Goal: Information Seeking & Learning: Learn about a topic

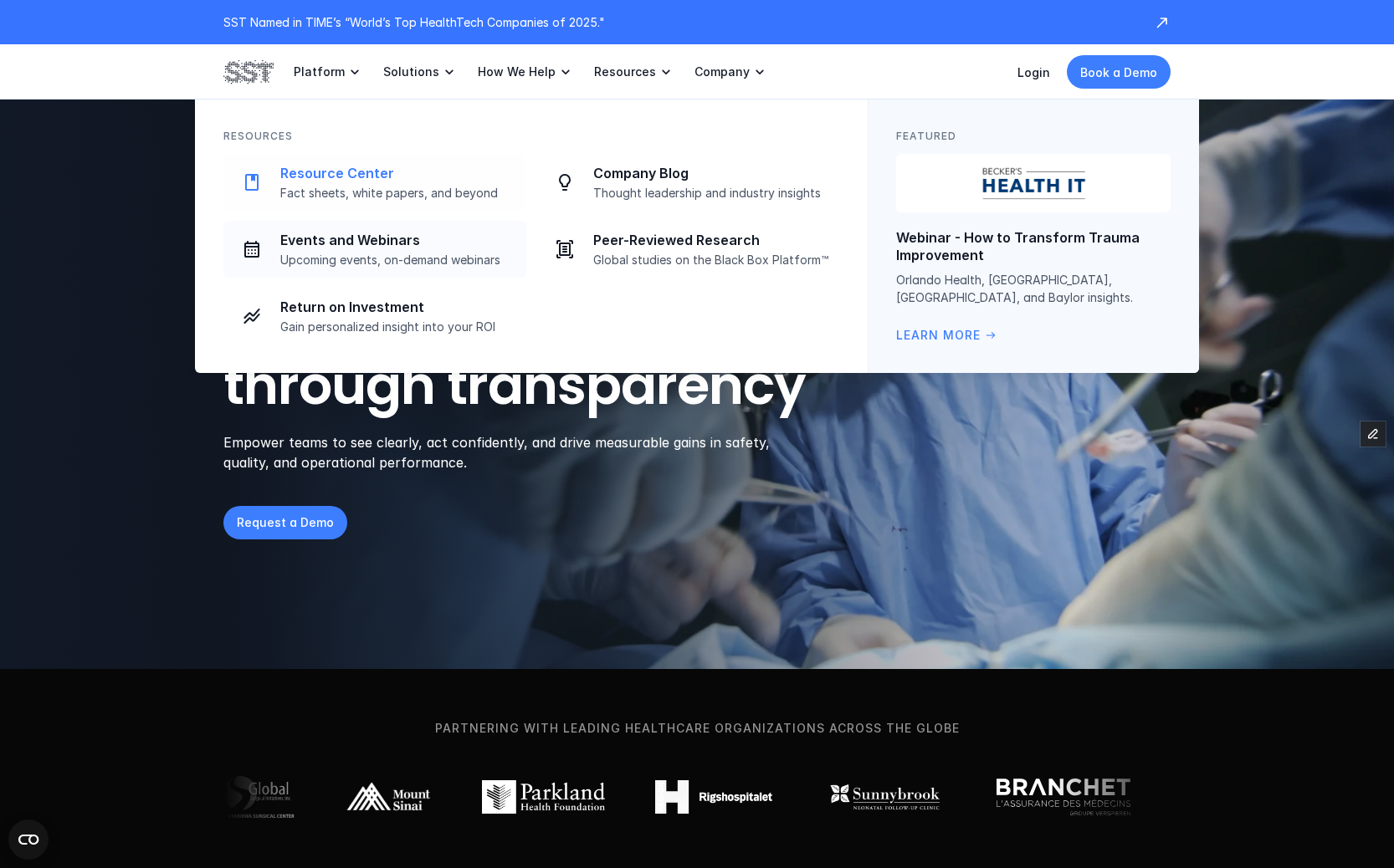
click at [411, 204] on link "Resource Center Fact sheets, white papers, and beyond" at bounding box center [375, 182] width 303 height 57
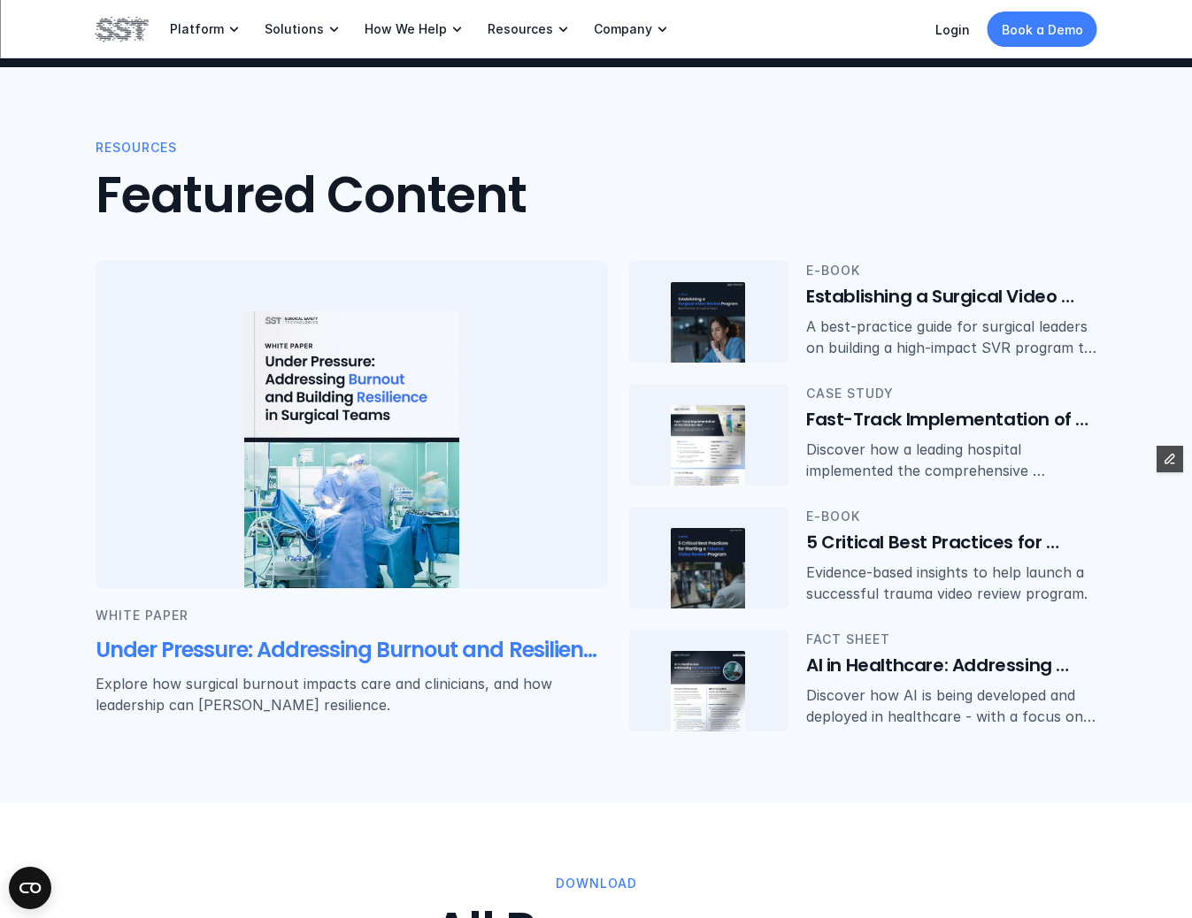
scroll to position [216, 0]
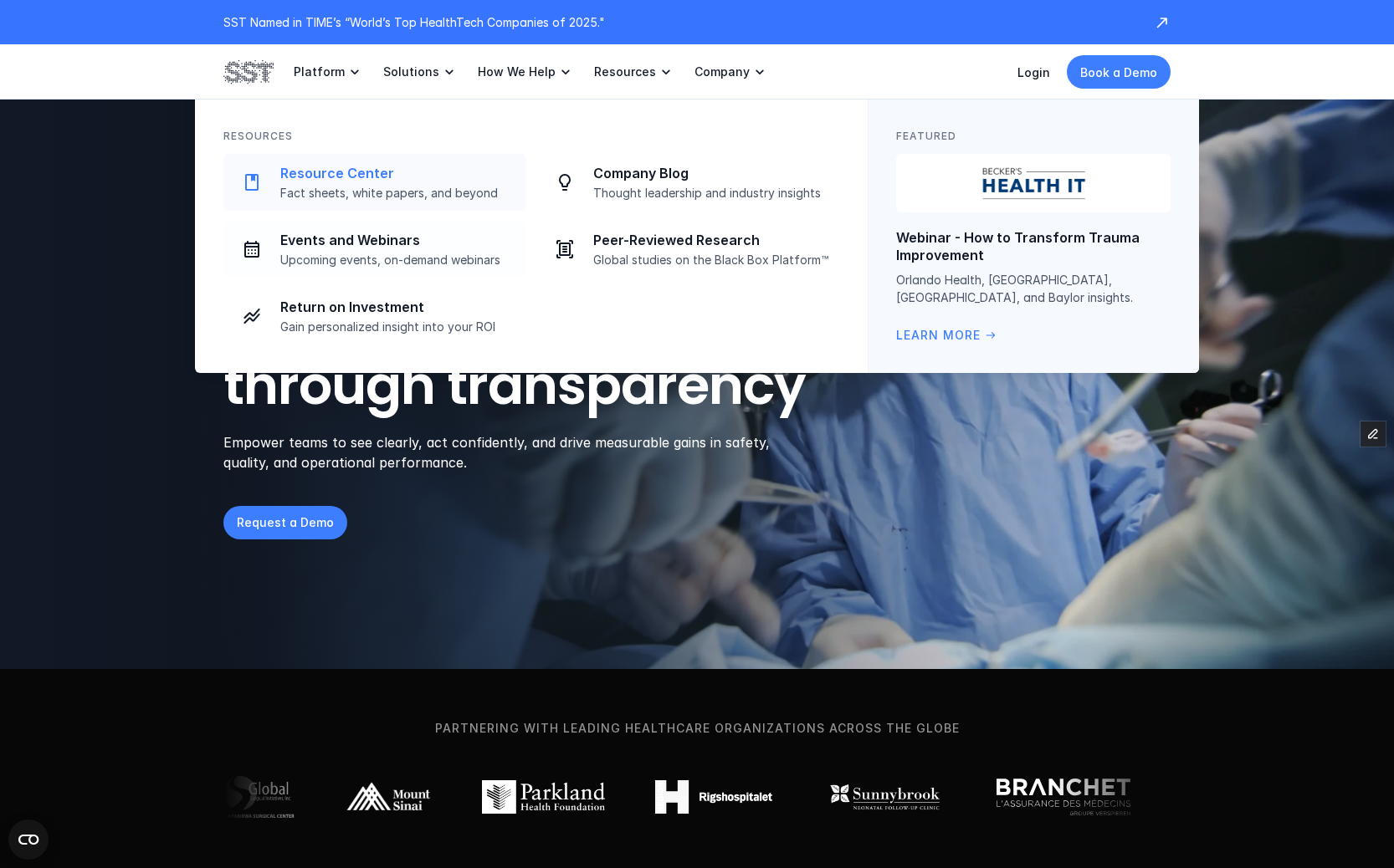
drag, startPoint x: 385, startPoint y: 177, endPoint x: 397, endPoint y: 173, distance: 12.6
click at [385, 177] on p "Resource Center" at bounding box center [398, 173] width 236 height 18
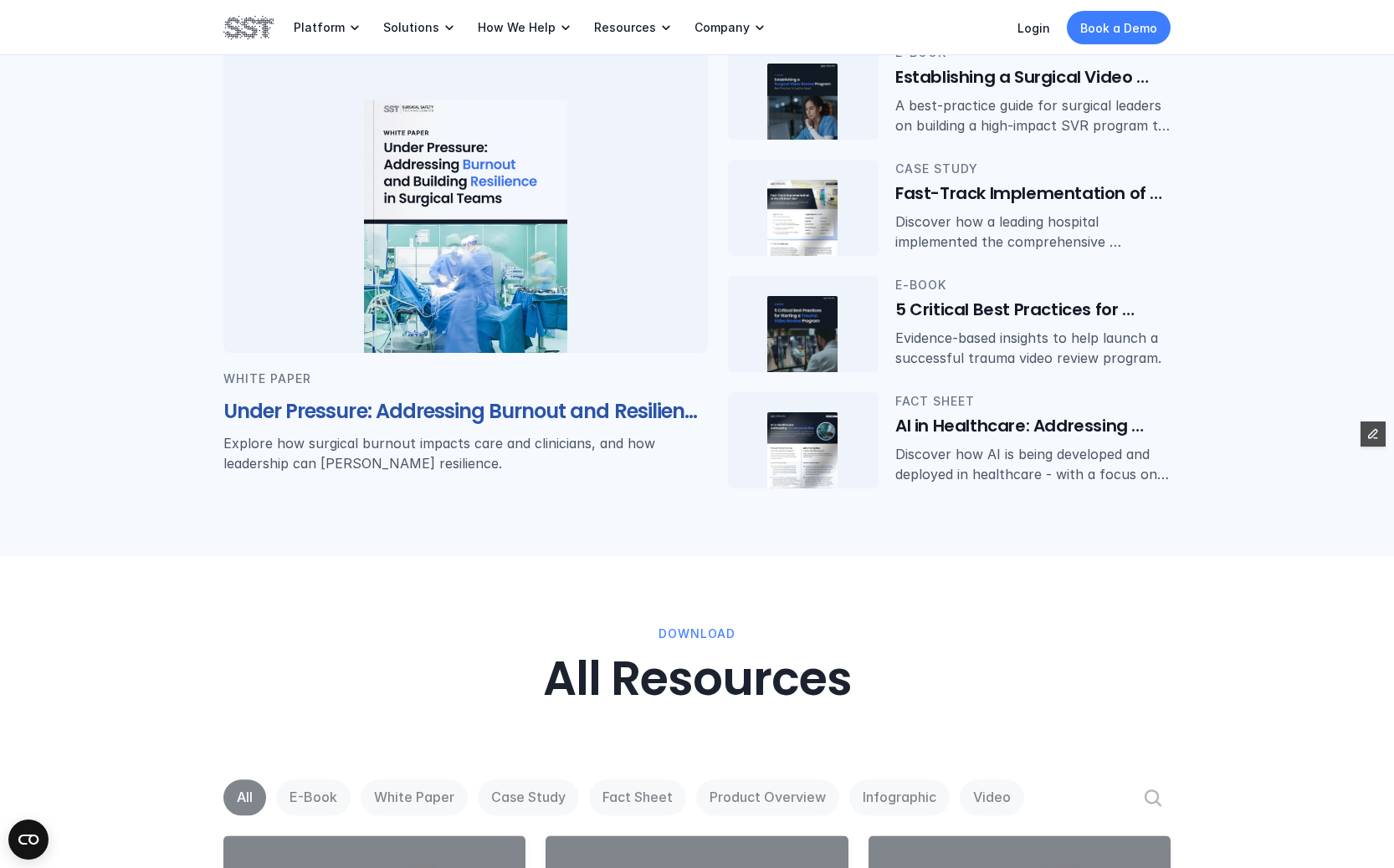
scroll to position [461, 0]
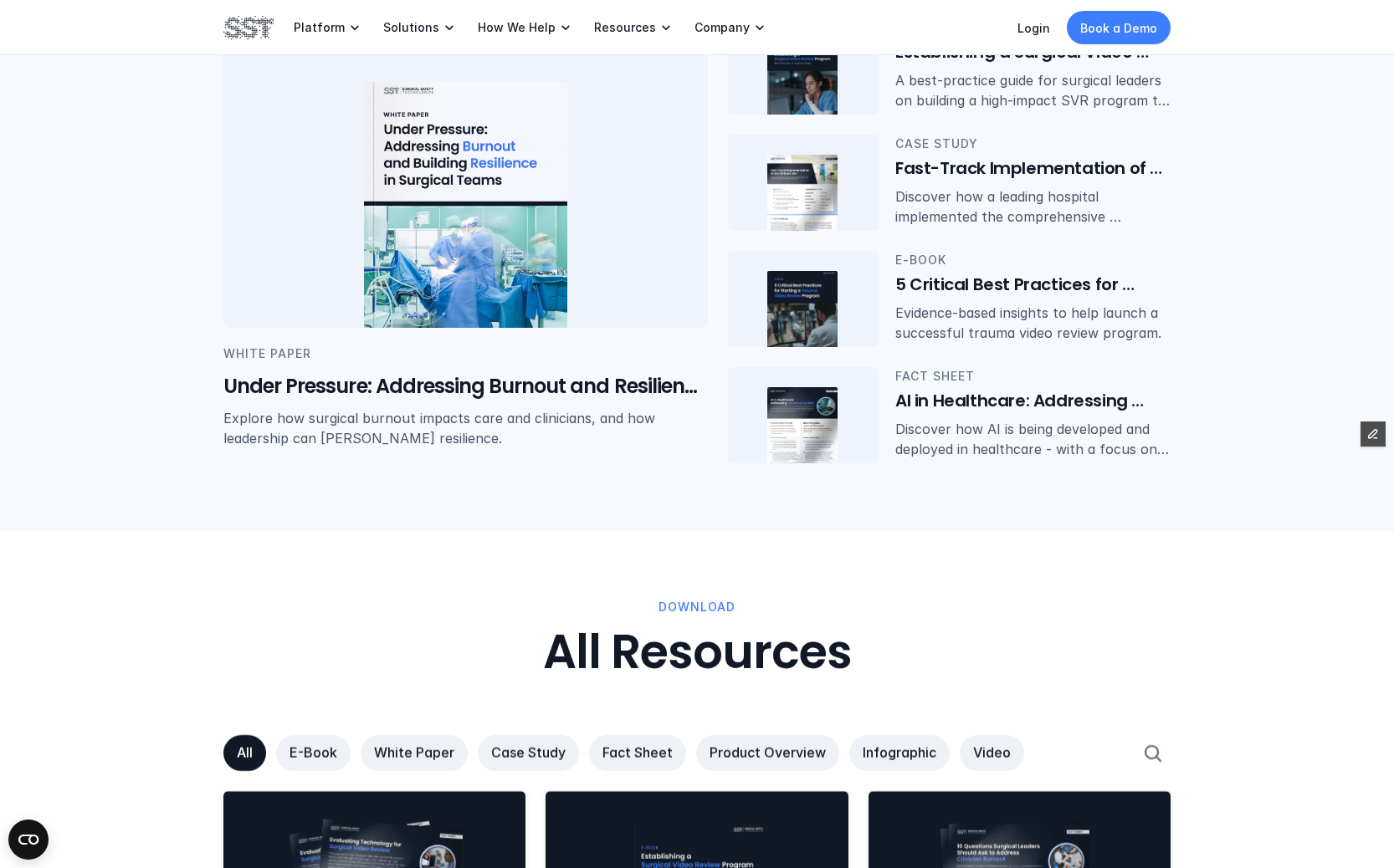
click at [398, 806] on div at bounding box center [374, 877] width 302 height 171
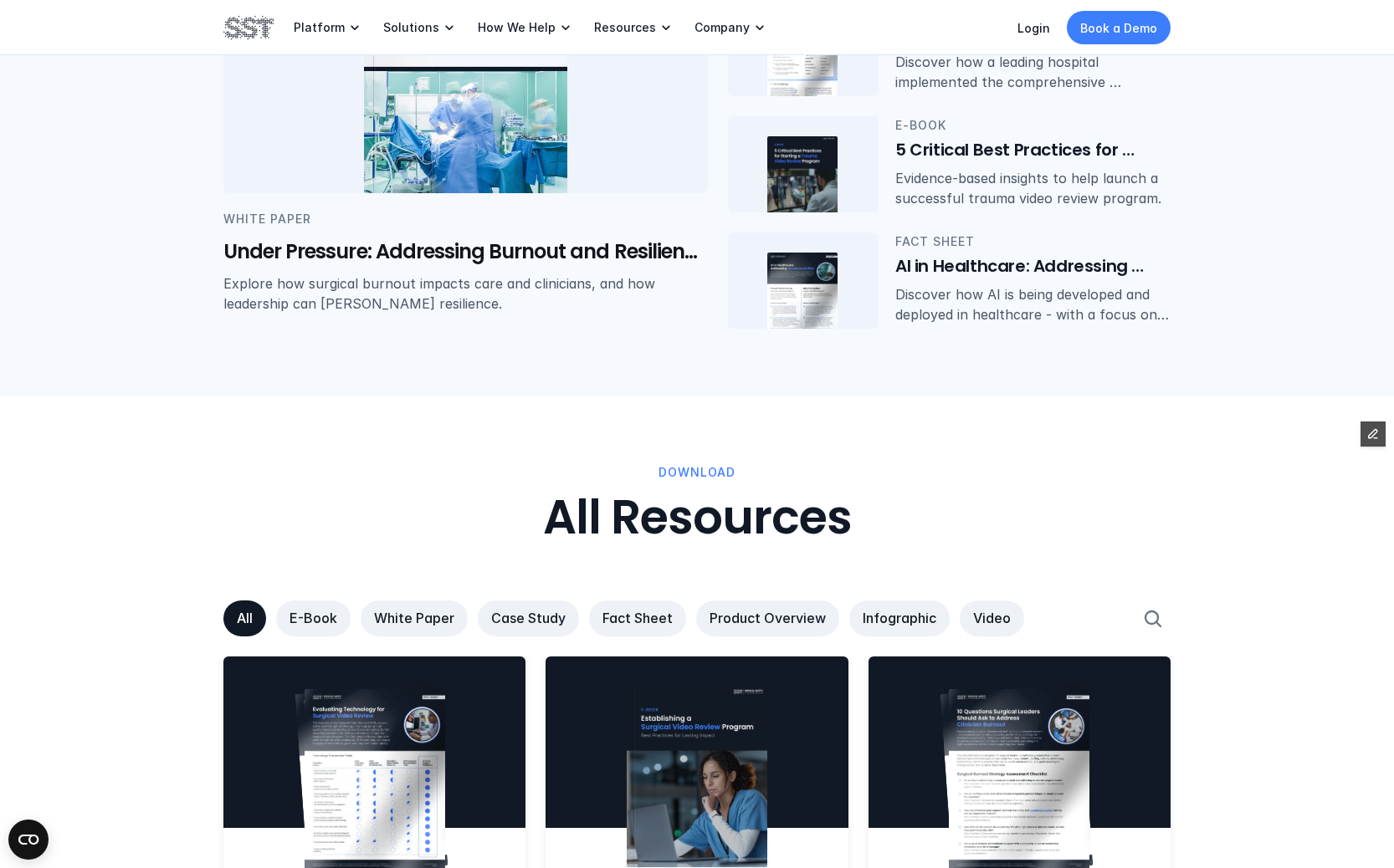
scroll to position [597, 0]
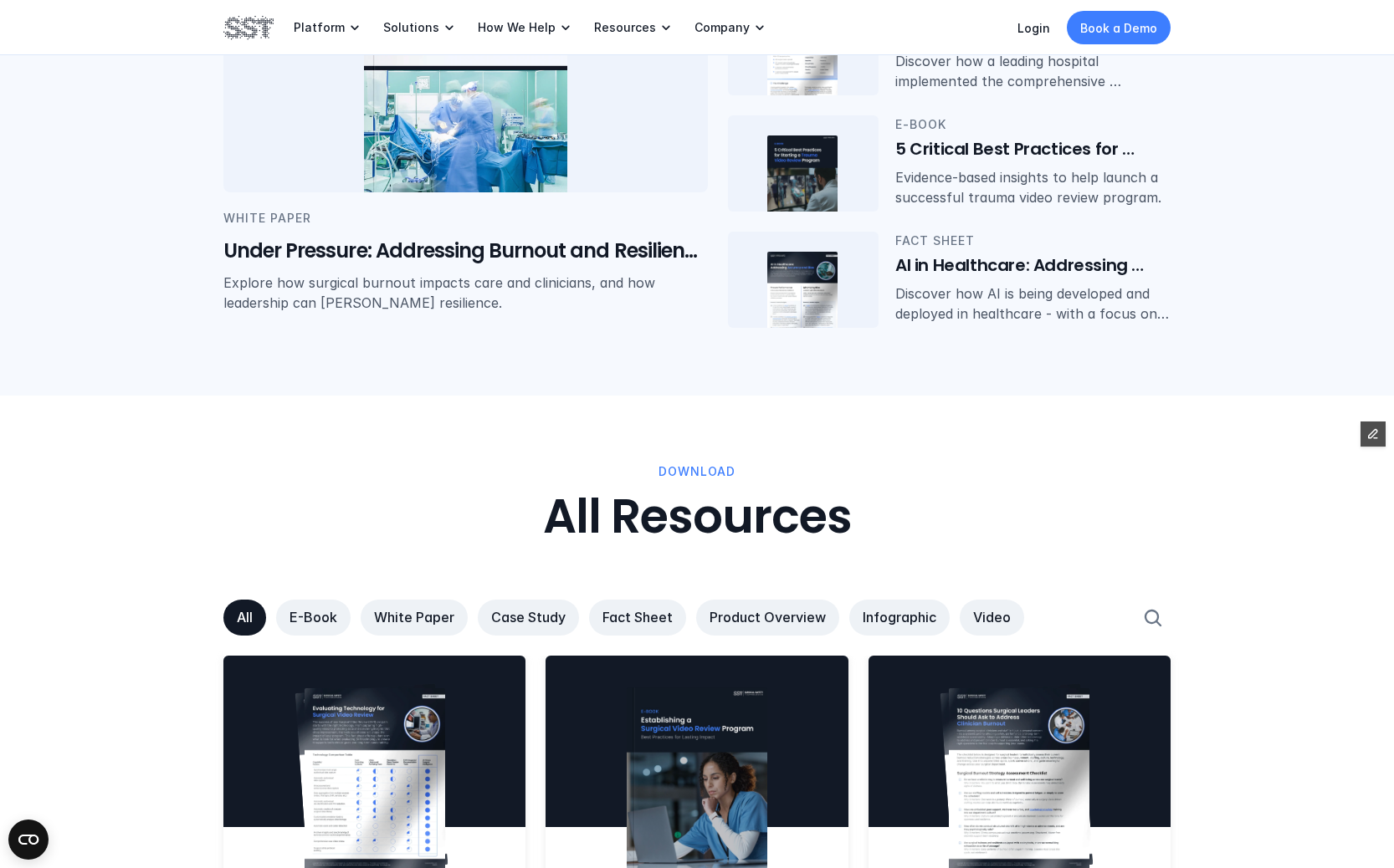
click at [509, 616] on p "Case Study" at bounding box center [528, 617] width 75 height 18
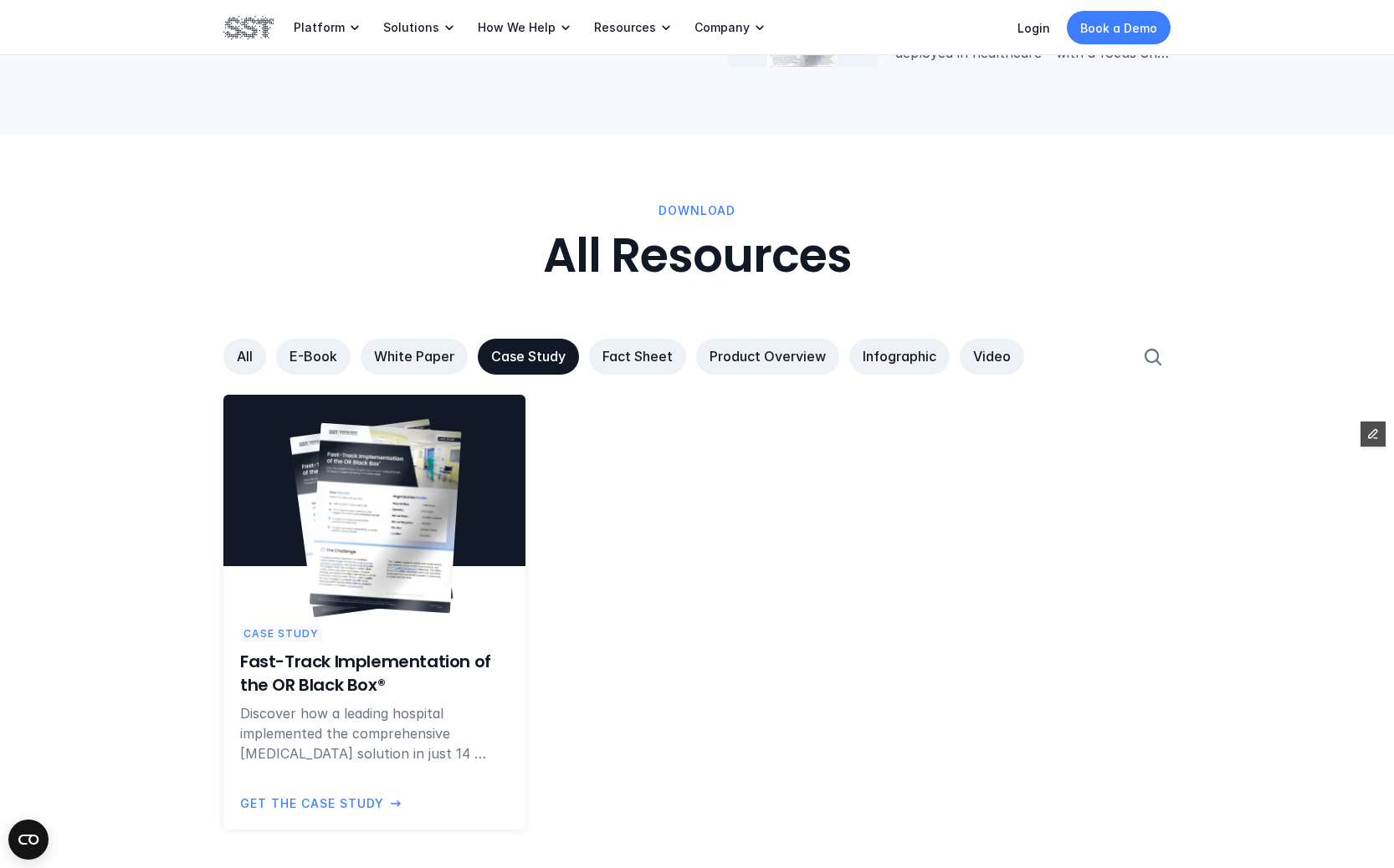
scroll to position [870, 0]
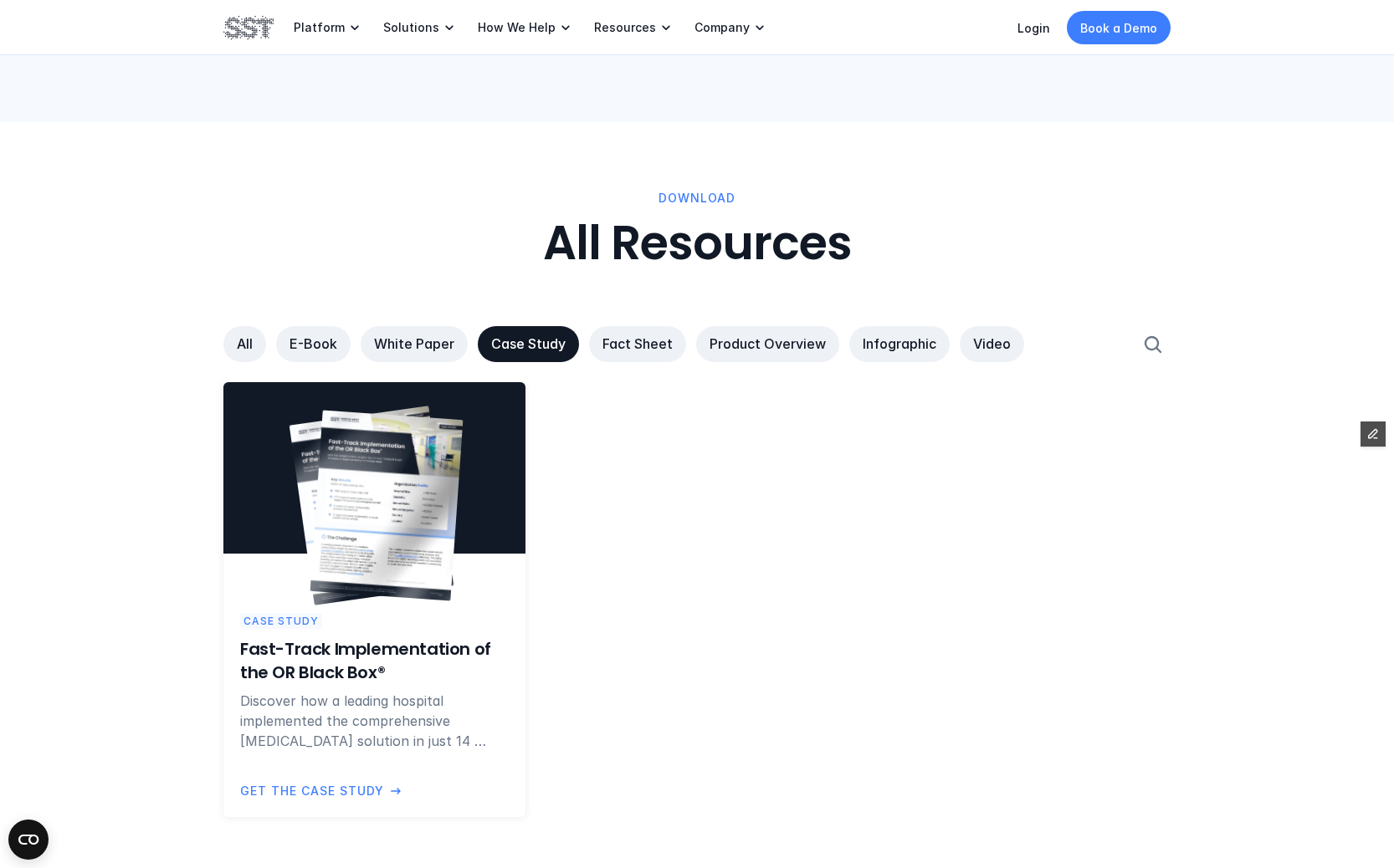
click at [381, 494] on img at bounding box center [387, 506] width 153 height 191
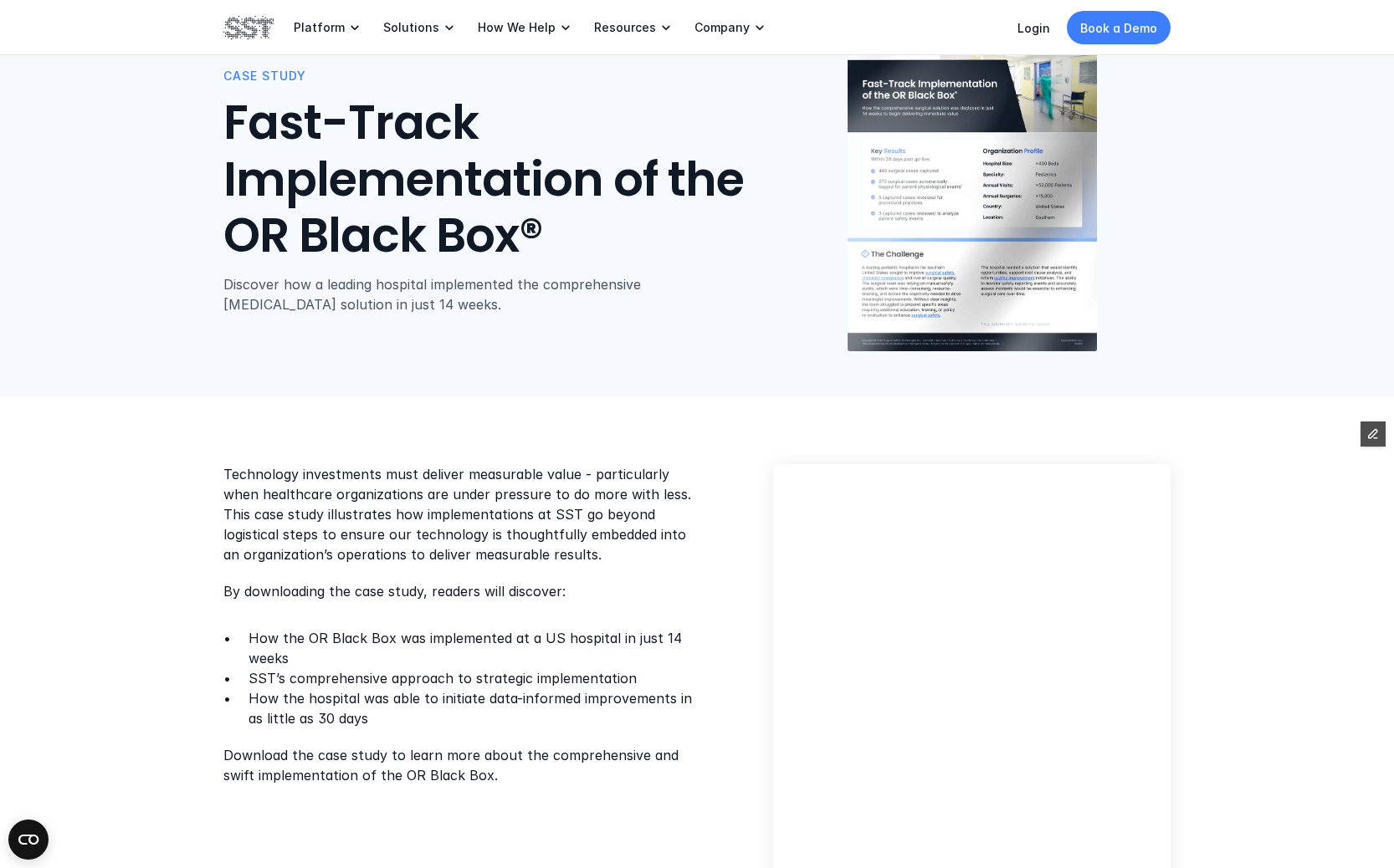
scroll to position [75, 0]
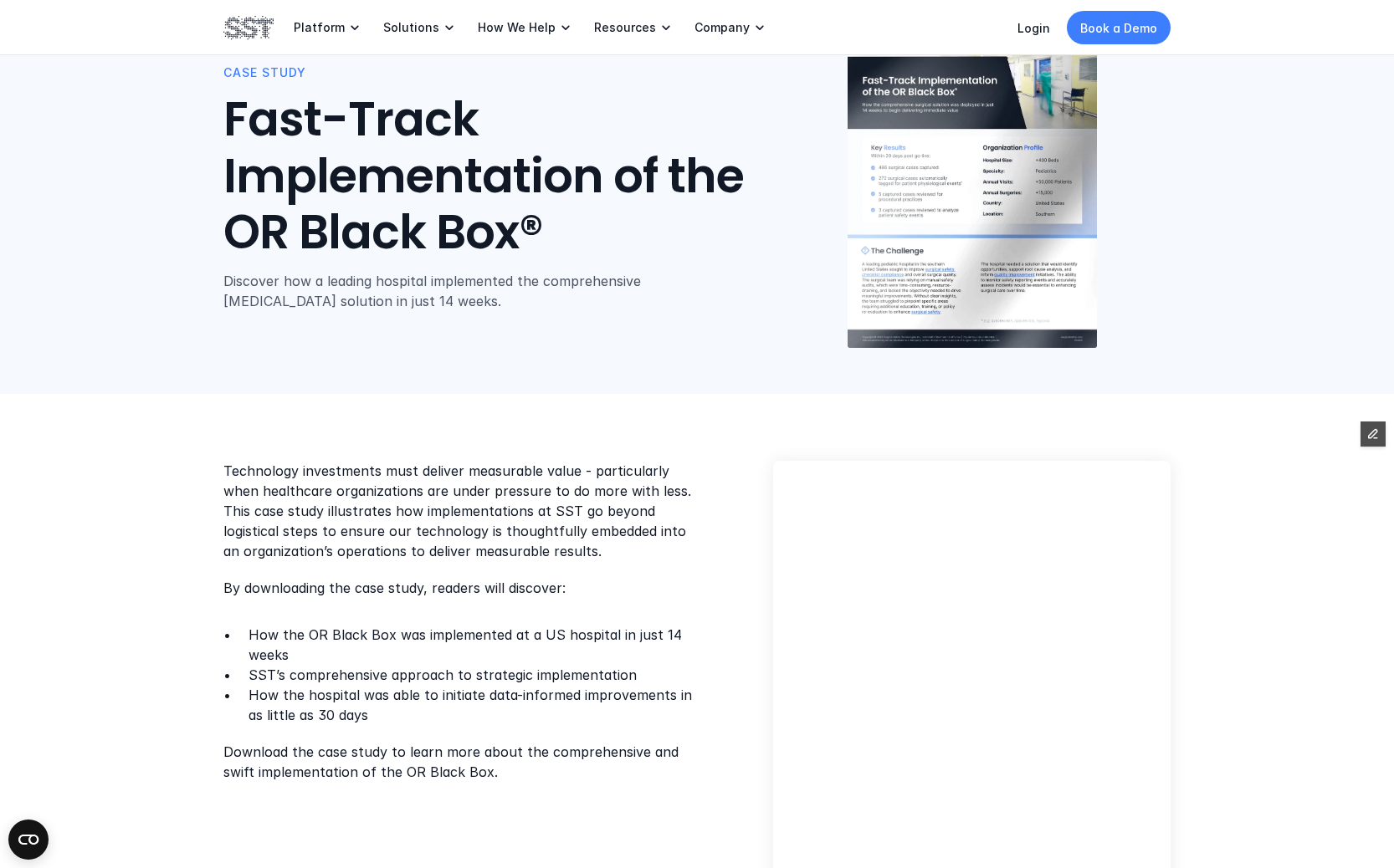
click at [365, 288] on p "Discover how a leading hospital implemented the comprehensive [MEDICAL_DATA] so…" at bounding box center [470, 291] width 495 height 40
click at [365, 288] on p "Discover how a leading hospital implemented the comprehensive perioperative sol…" at bounding box center [470, 291] width 495 height 40
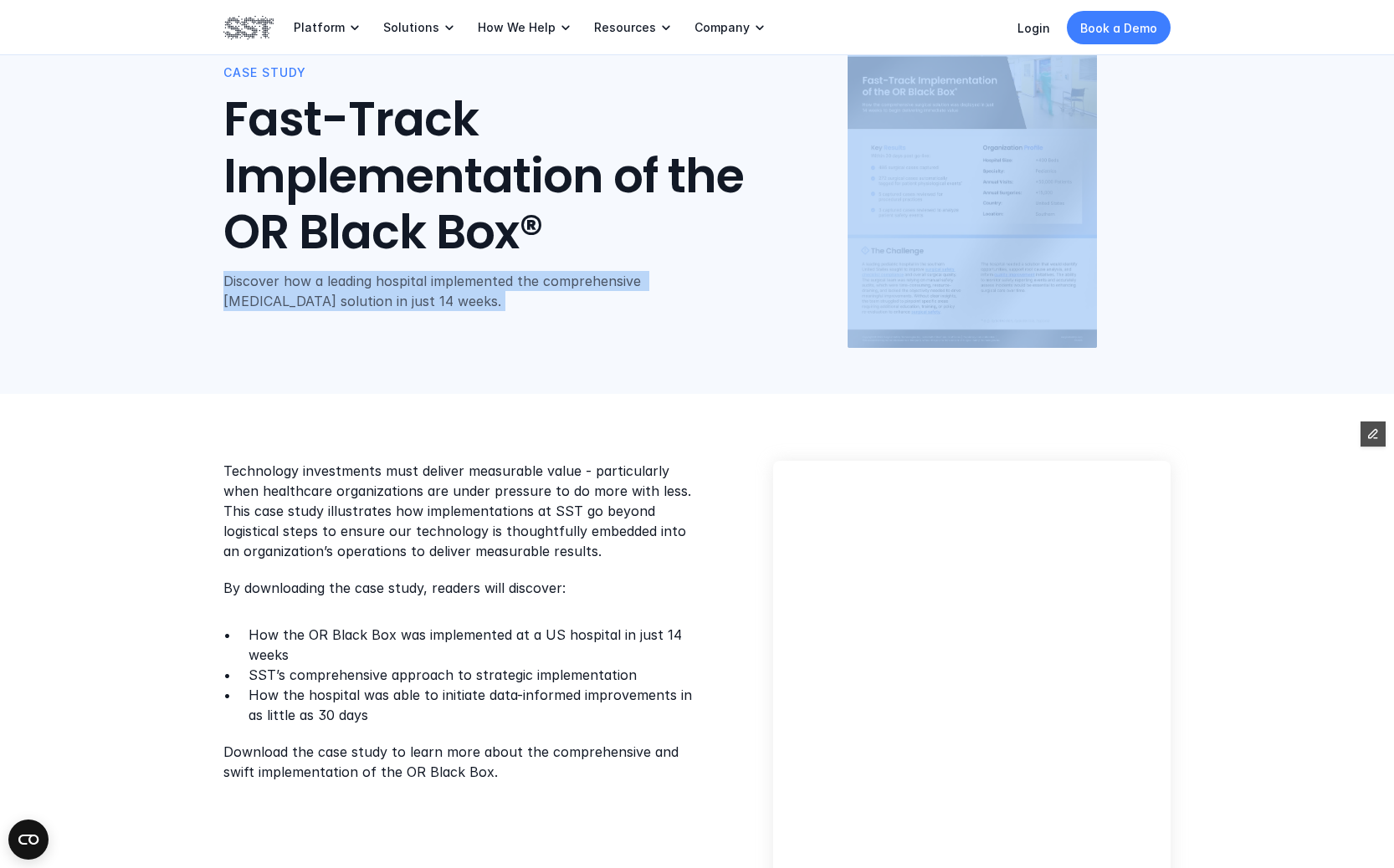
click at [365, 288] on p "Discover how a leading hospital implemented the comprehensive perioperative sol…" at bounding box center [470, 291] width 495 height 40
copy p "Discover how a leading hospital implemented the comprehensive perioperative sol…"
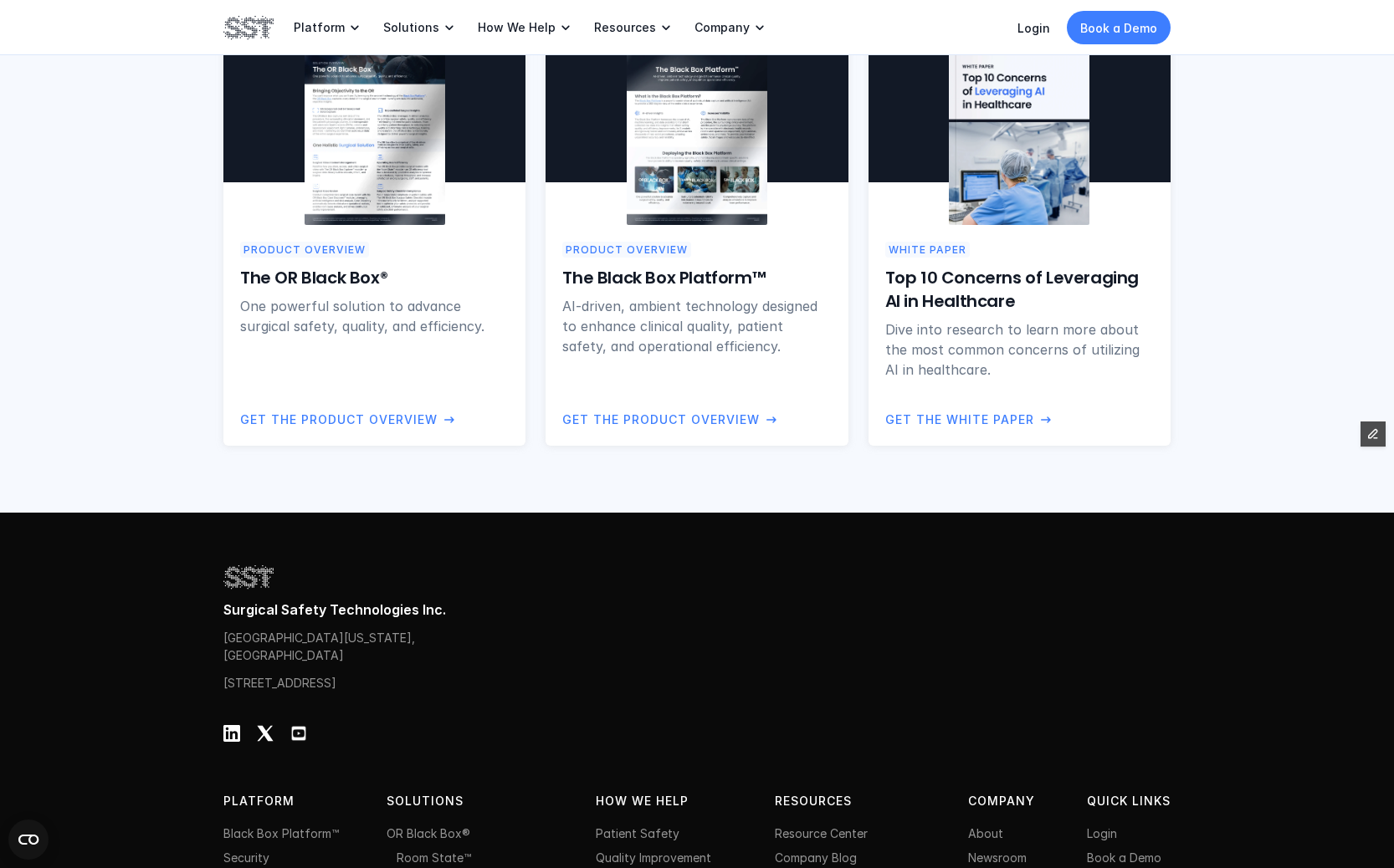
scroll to position [1140, 0]
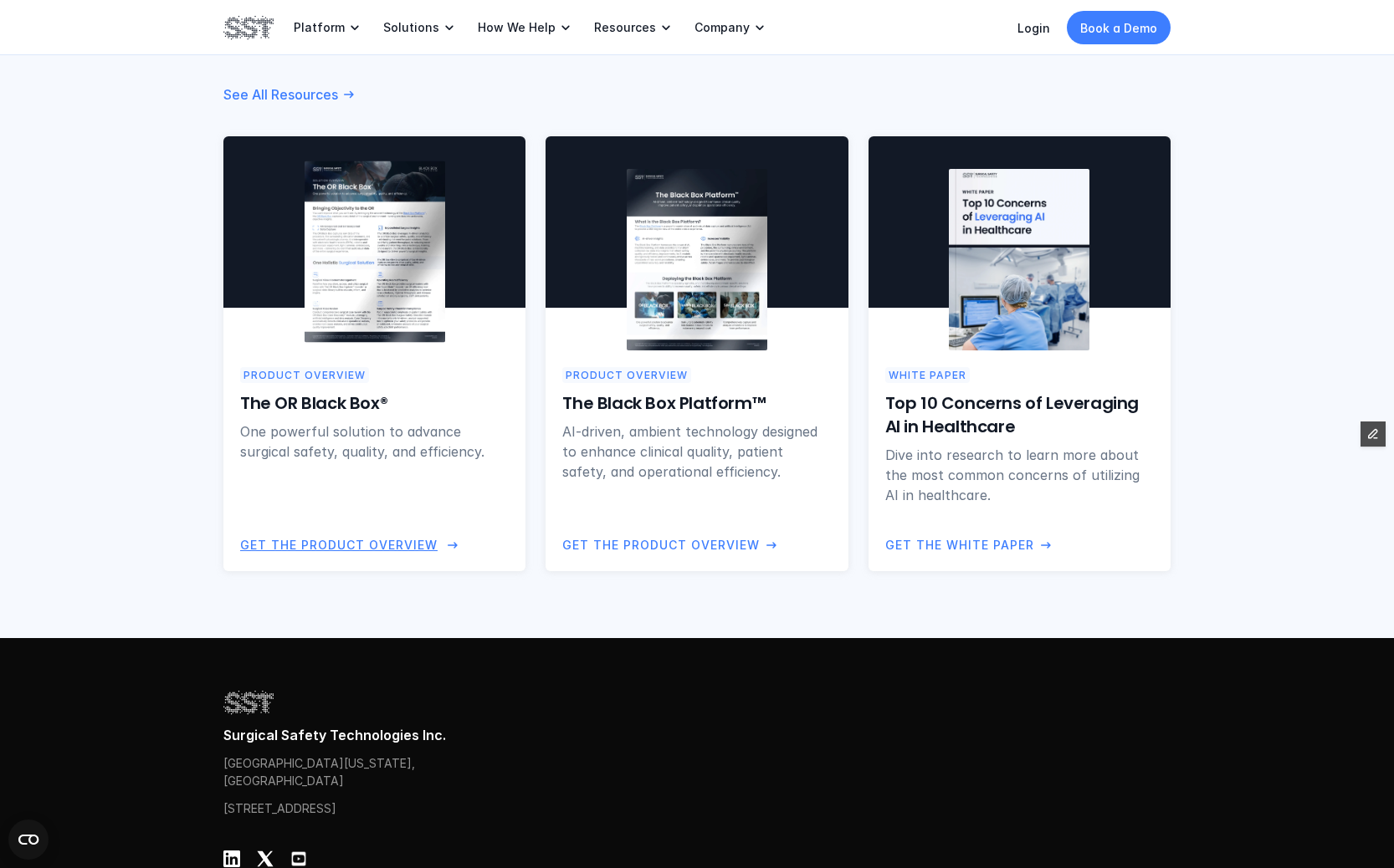
click at [410, 434] on p "One powerful solution to advance surgical safety, quality, and efficiency." at bounding box center [375, 442] width 269 height 40
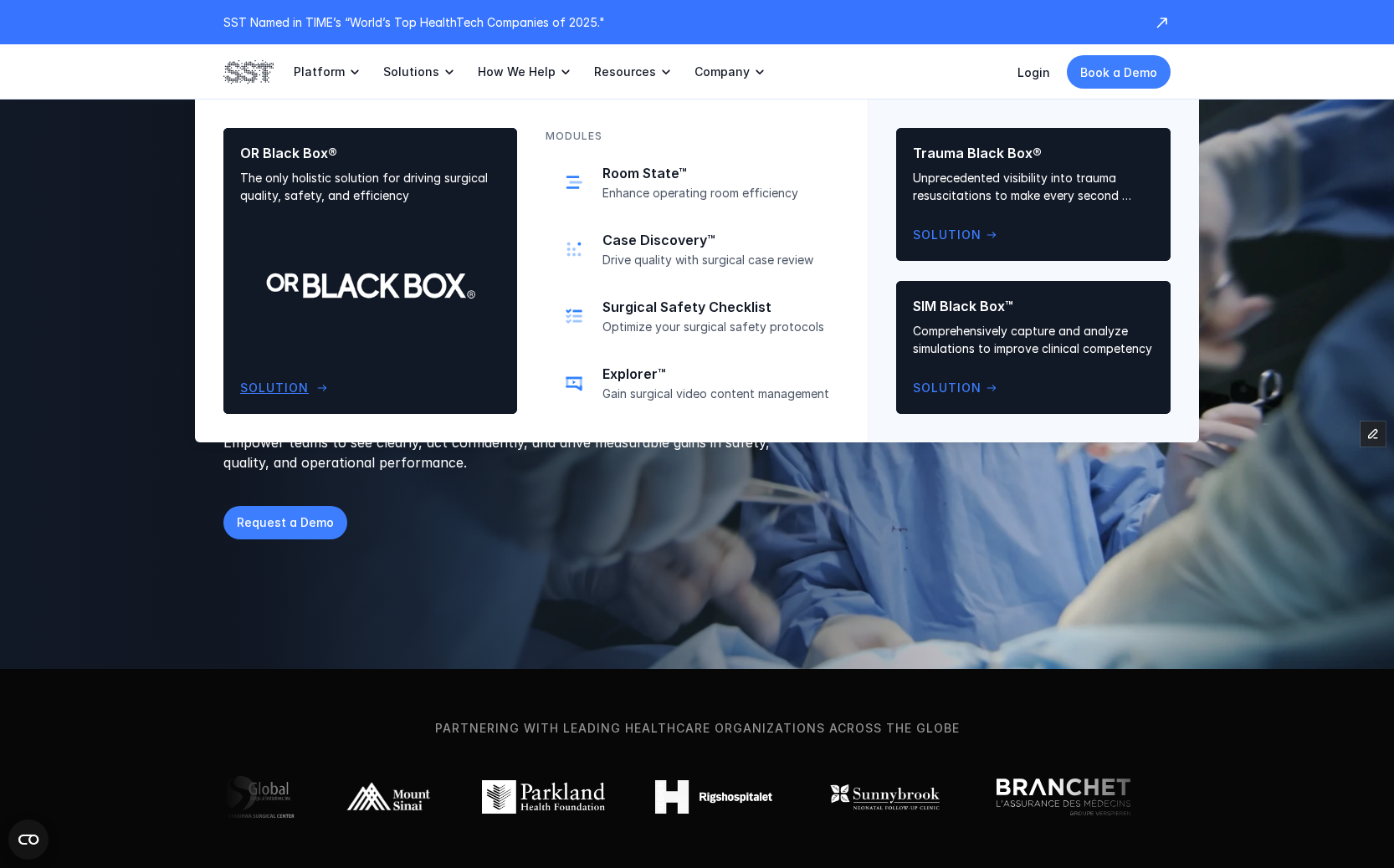
click at [397, 202] on p "The only holistic solution for driving surgical quality, safety, and efficiency" at bounding box center [370, 186] width 260 height 35
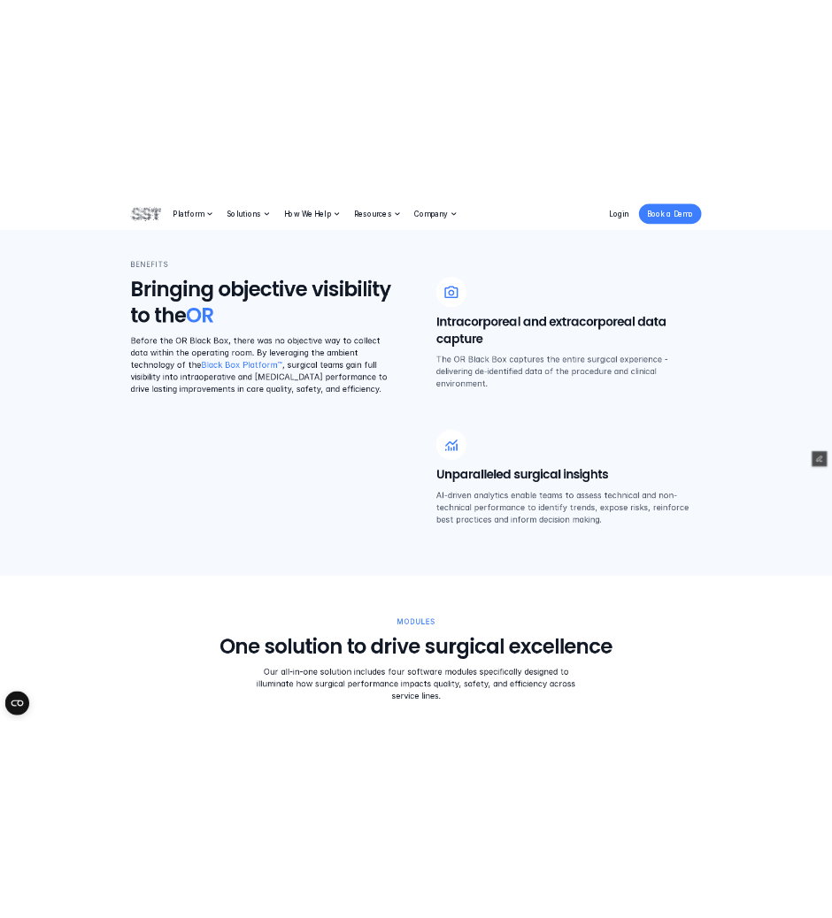
scroll to position [615, 0]
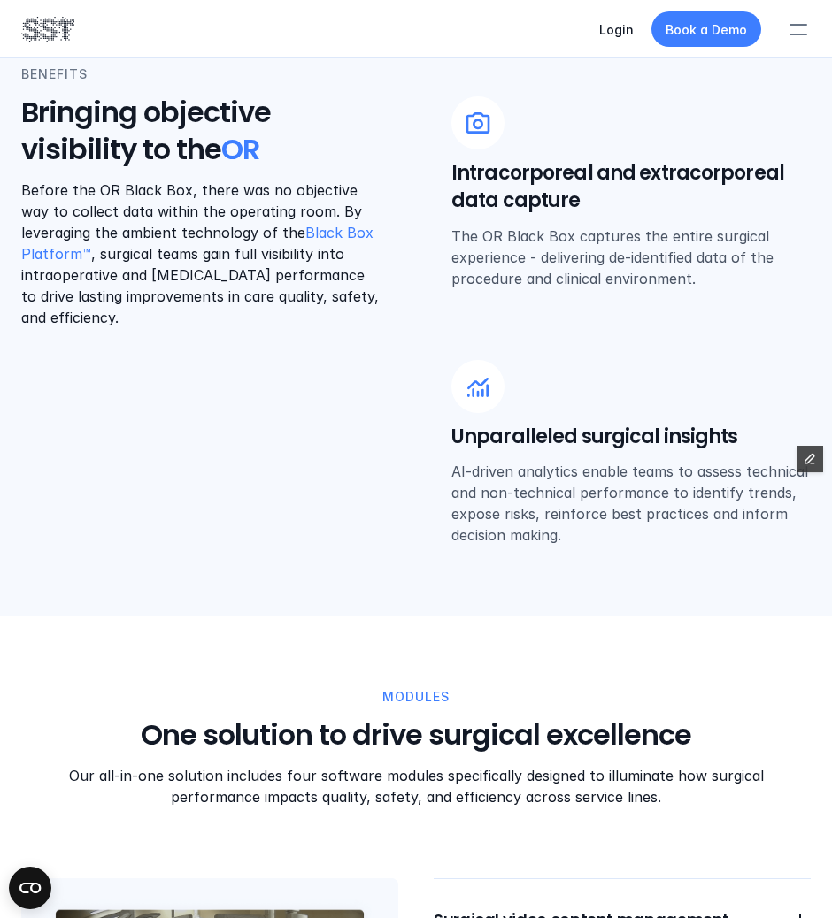
click at [663, 781] on p "Our all-in-one solution includes four software modules specifically designed to…" at bounding box center [415, 786] width 741 height 42
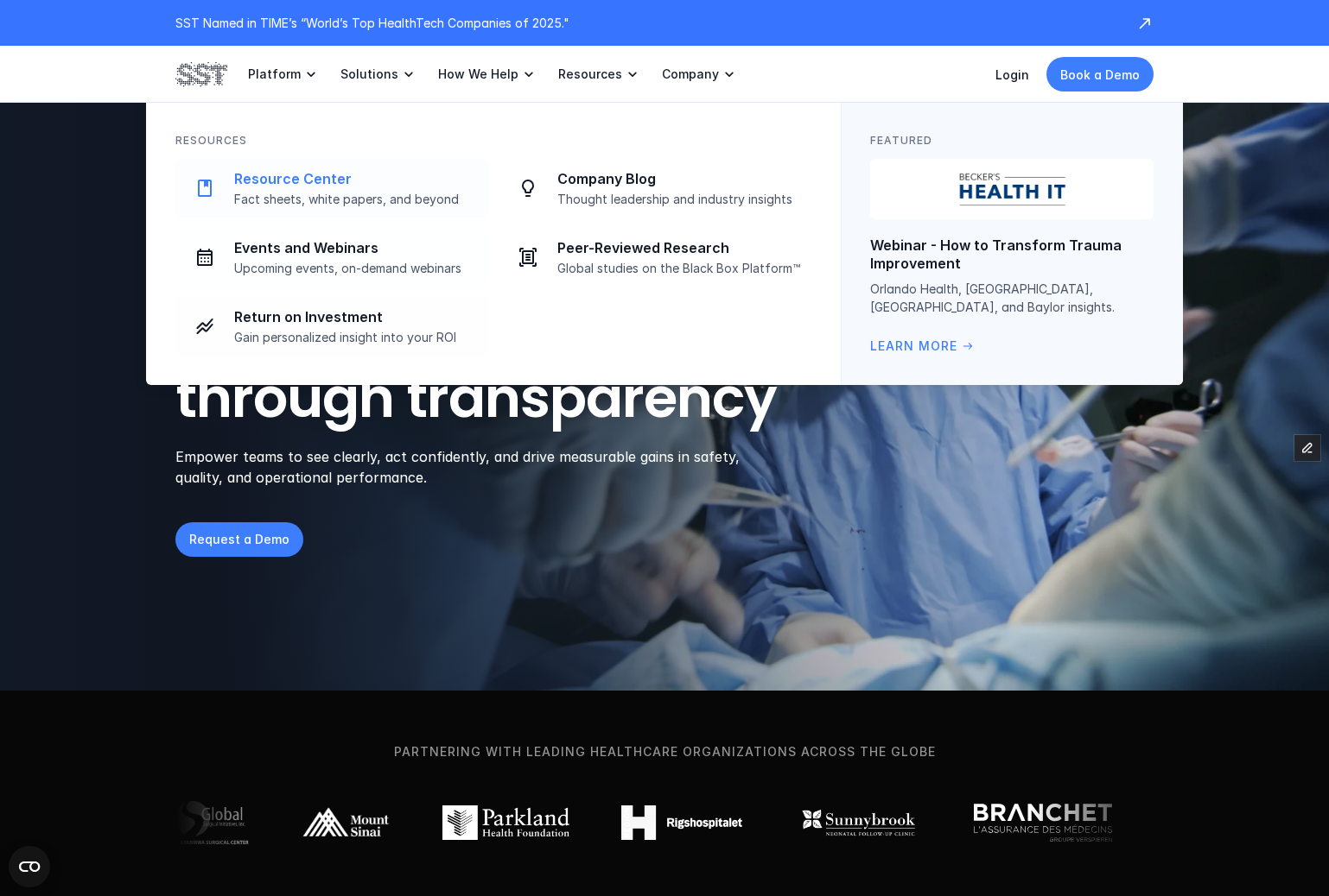
click at [331, 207] on link "Resource Center Fact sheets, white papers, and beyond" at bounding box center [332, 188] width 312 height 59
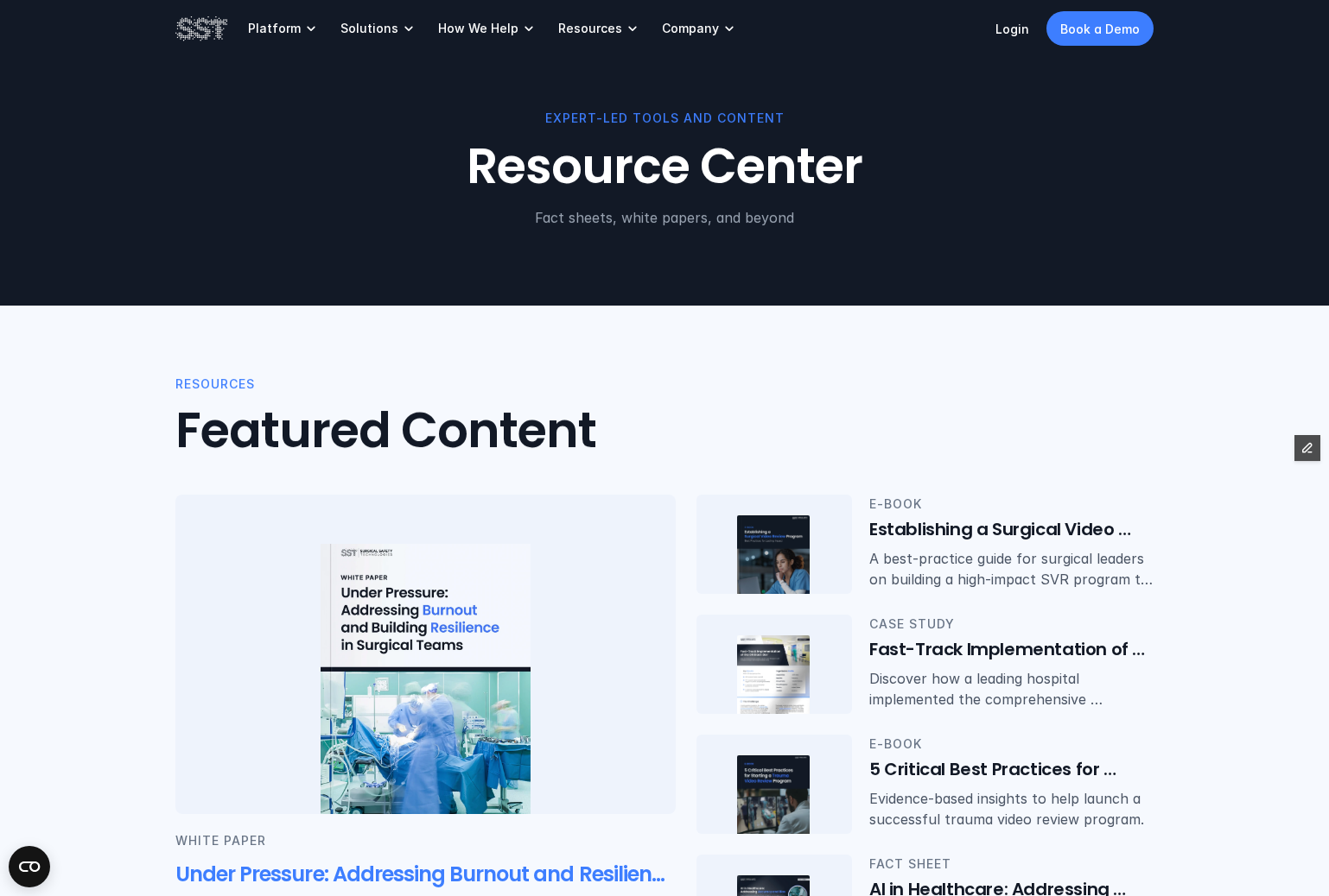
drag, startPoint x: 519, startPoint y: 746, endPoint x: 492, endPoint y: 675, distance: 76.0
click at [519, 746] on img at bounding box center [425, 679] width 210 height 272
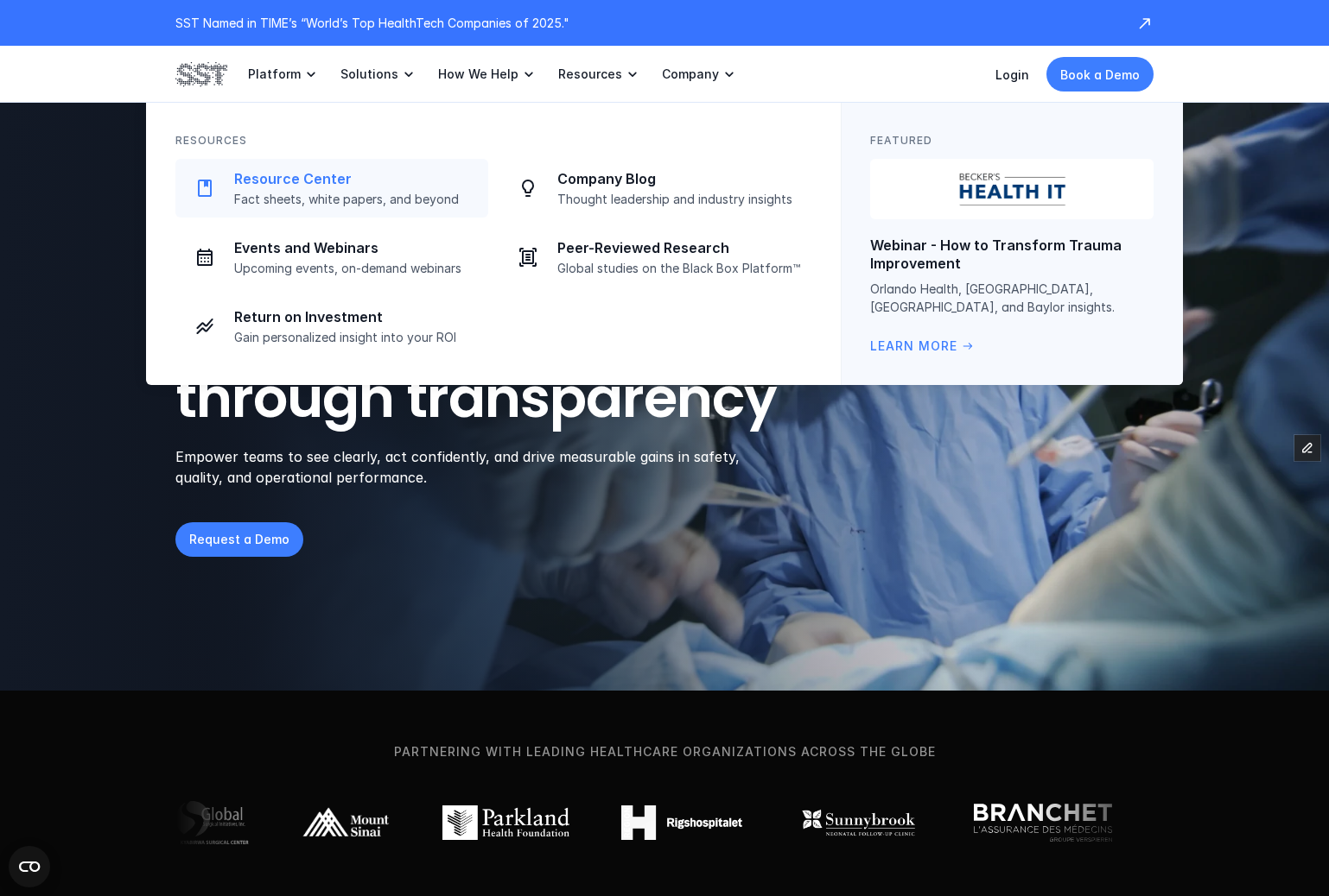
click at [378, 188] on div "Resource Center Fact sheets, white papers, and beyond" at bounding box center [356, 188] width 244 height 37
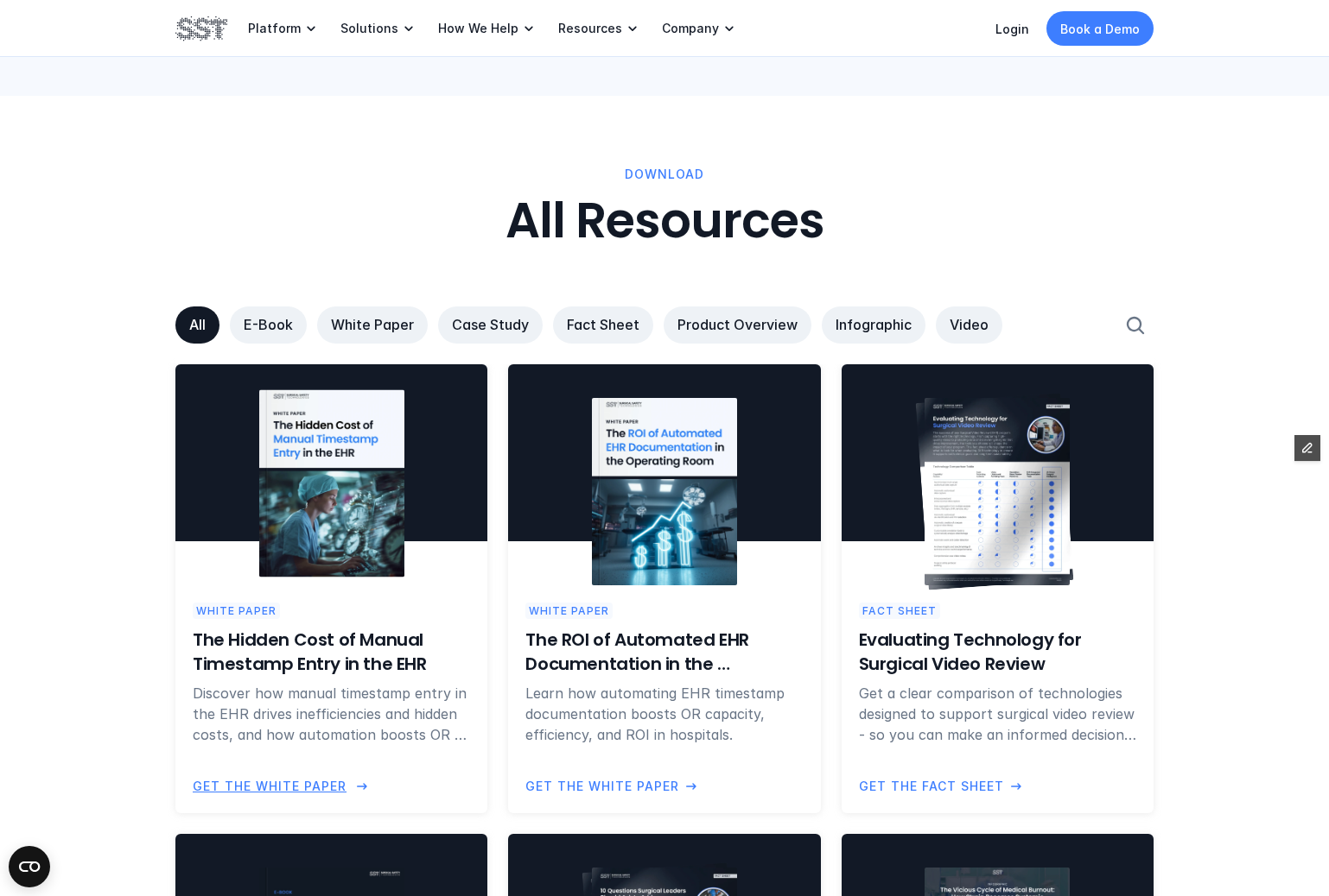
scroll to position [940, 0]
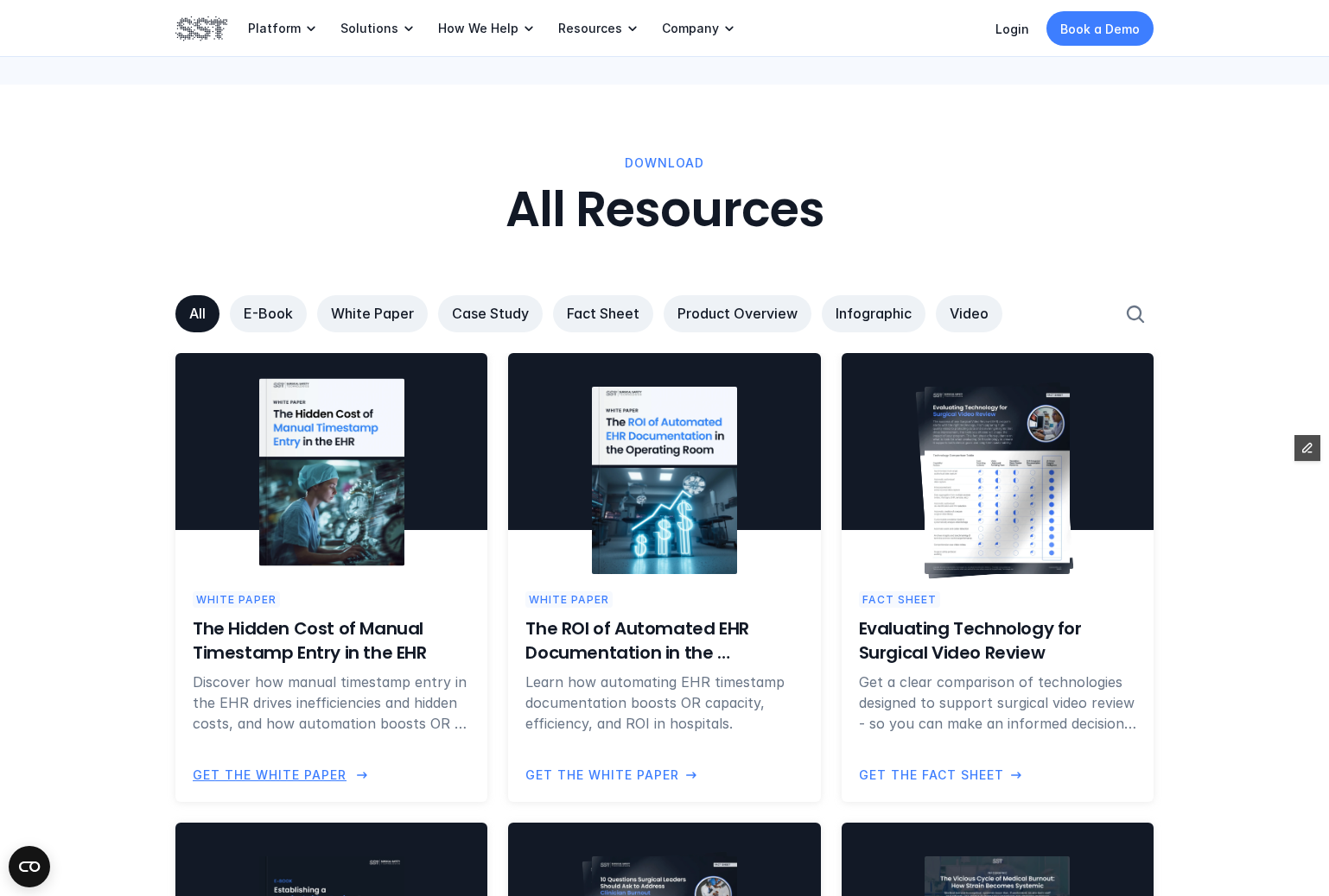
click at [332, 440] on img at bounding box center [331, 472] width 145 height 187
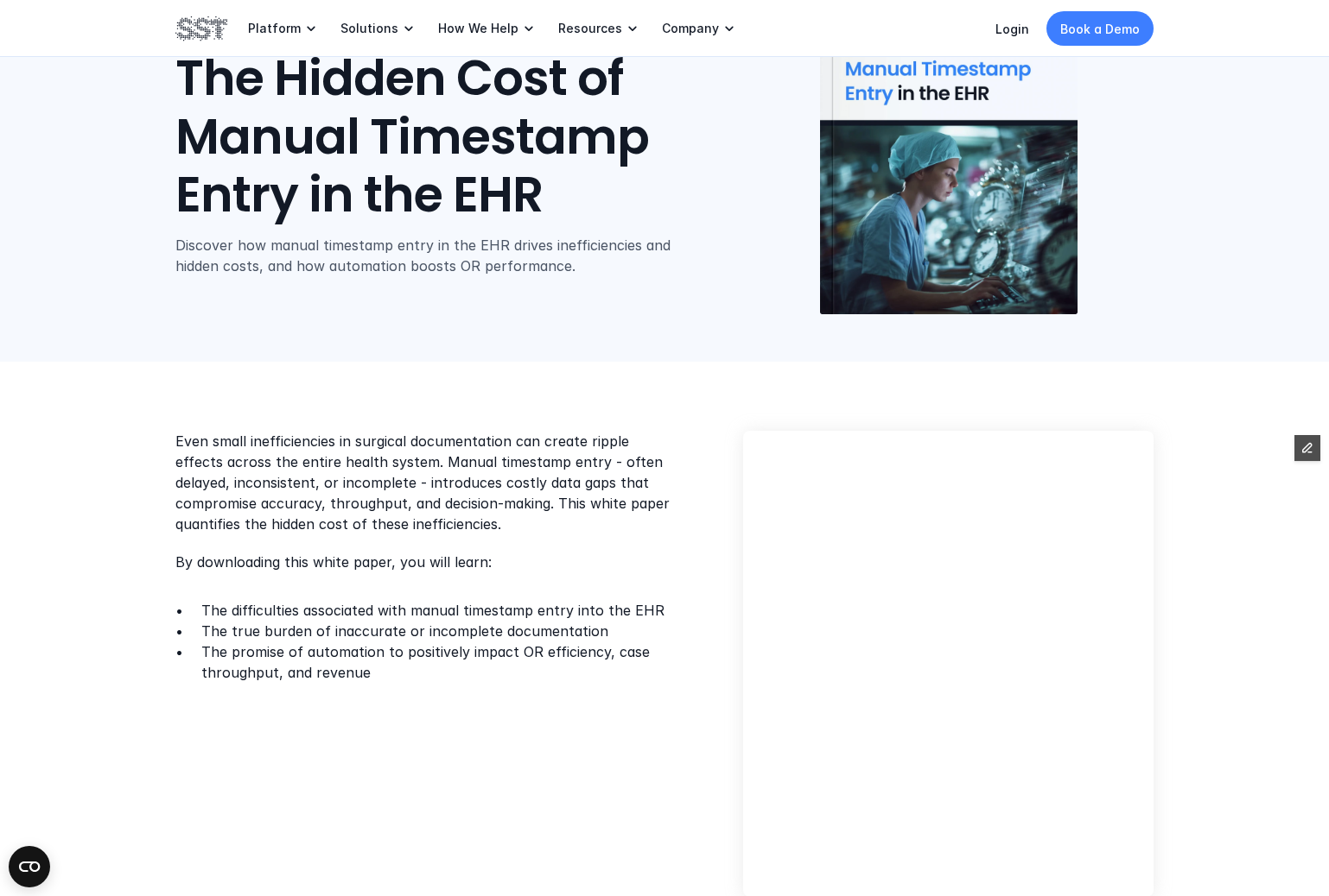
scroll to position [131, 0]
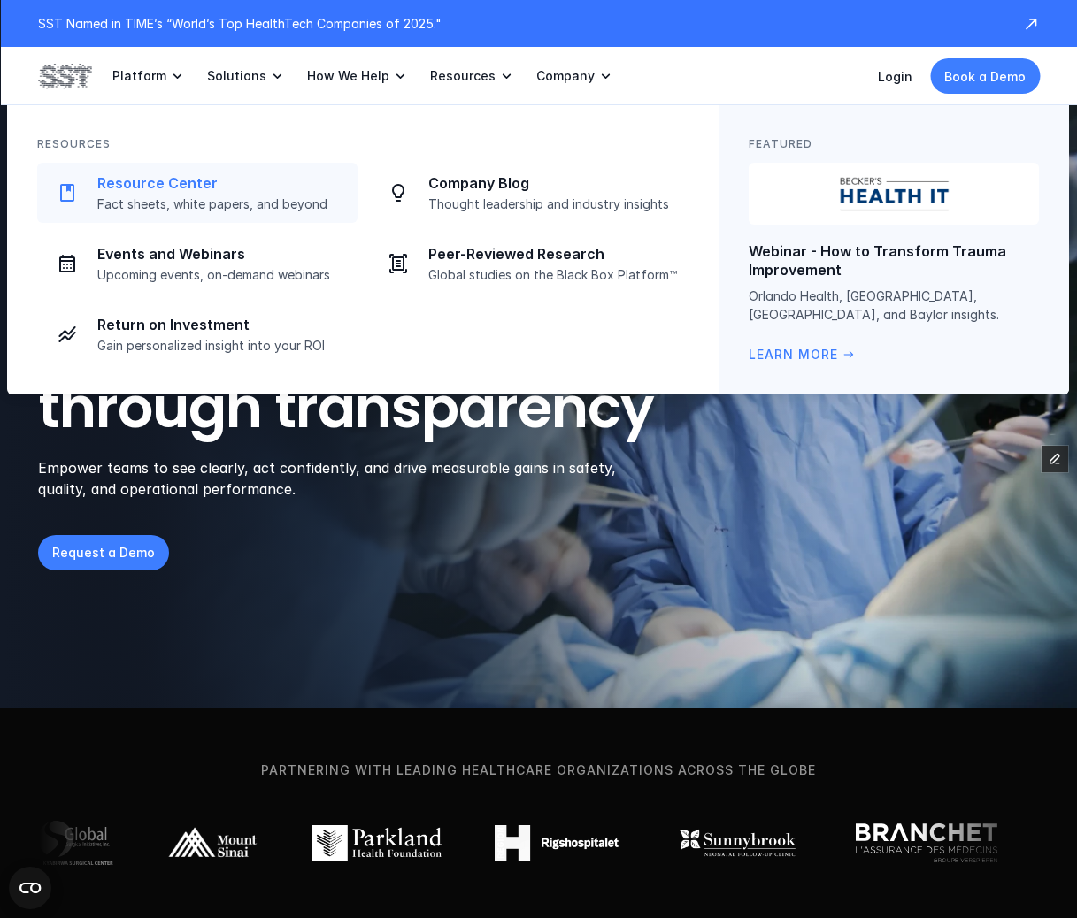
click at [269, 192] on p "Resource Center" at bounding box center [222, 183] width 250 height 19
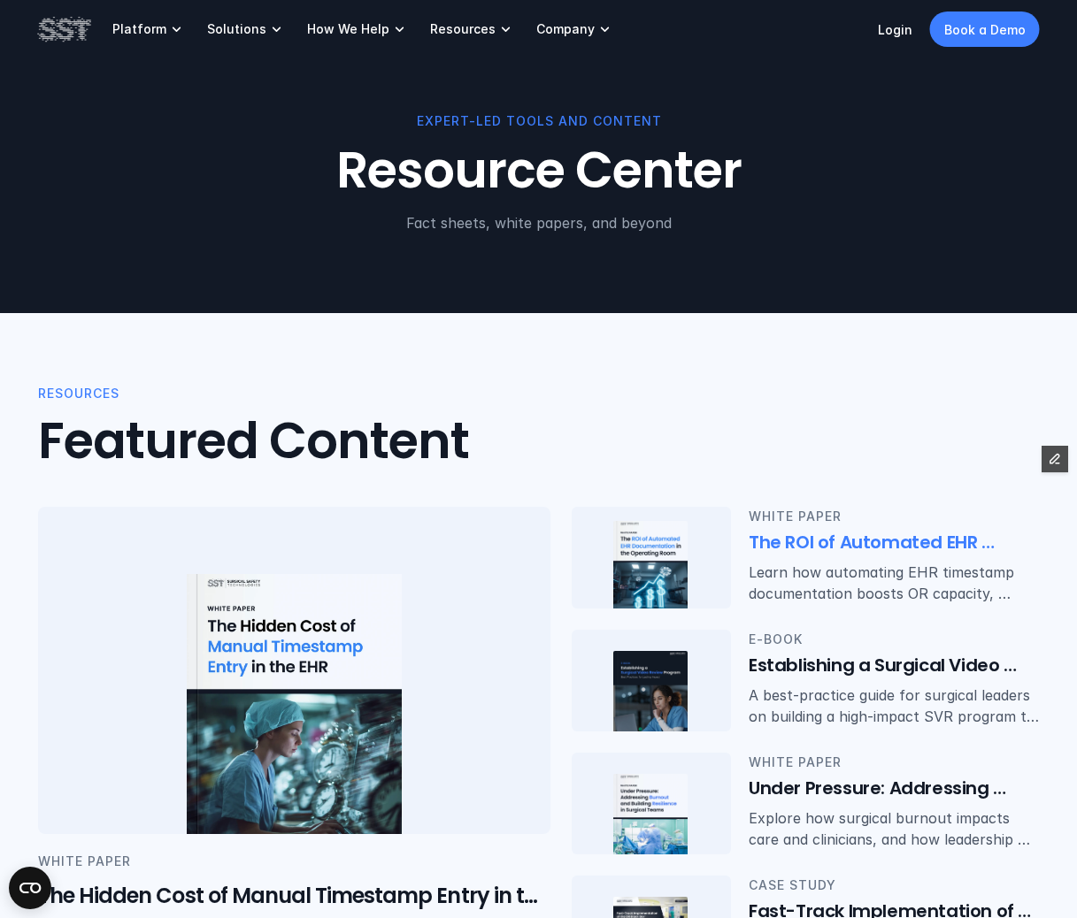
click at [647, 558] on img at bounding box center [649, 569] width 75 height 97
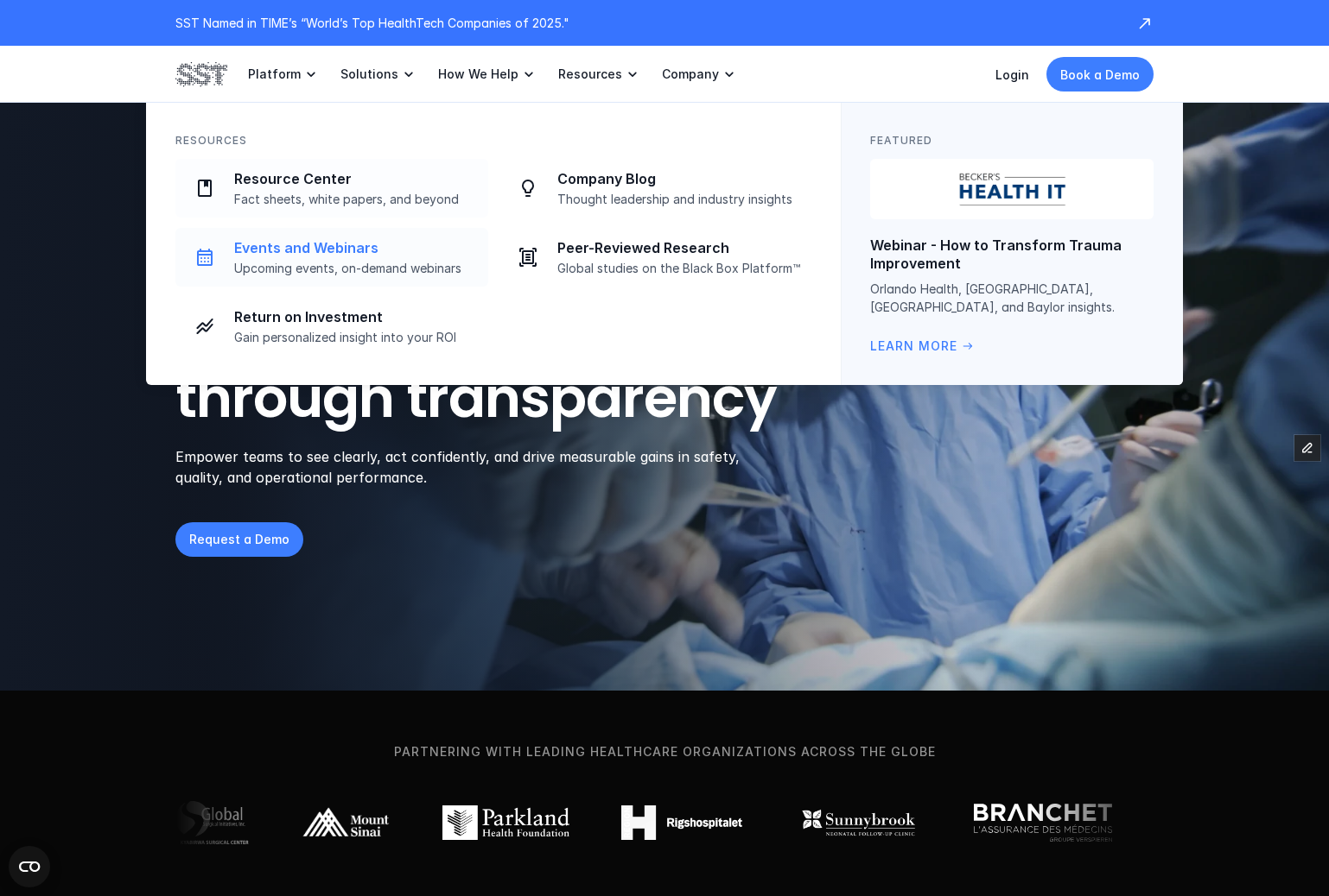
click at [333, 177] on p "Resource Center" at bounding box center [356, 179] width 244 height 19
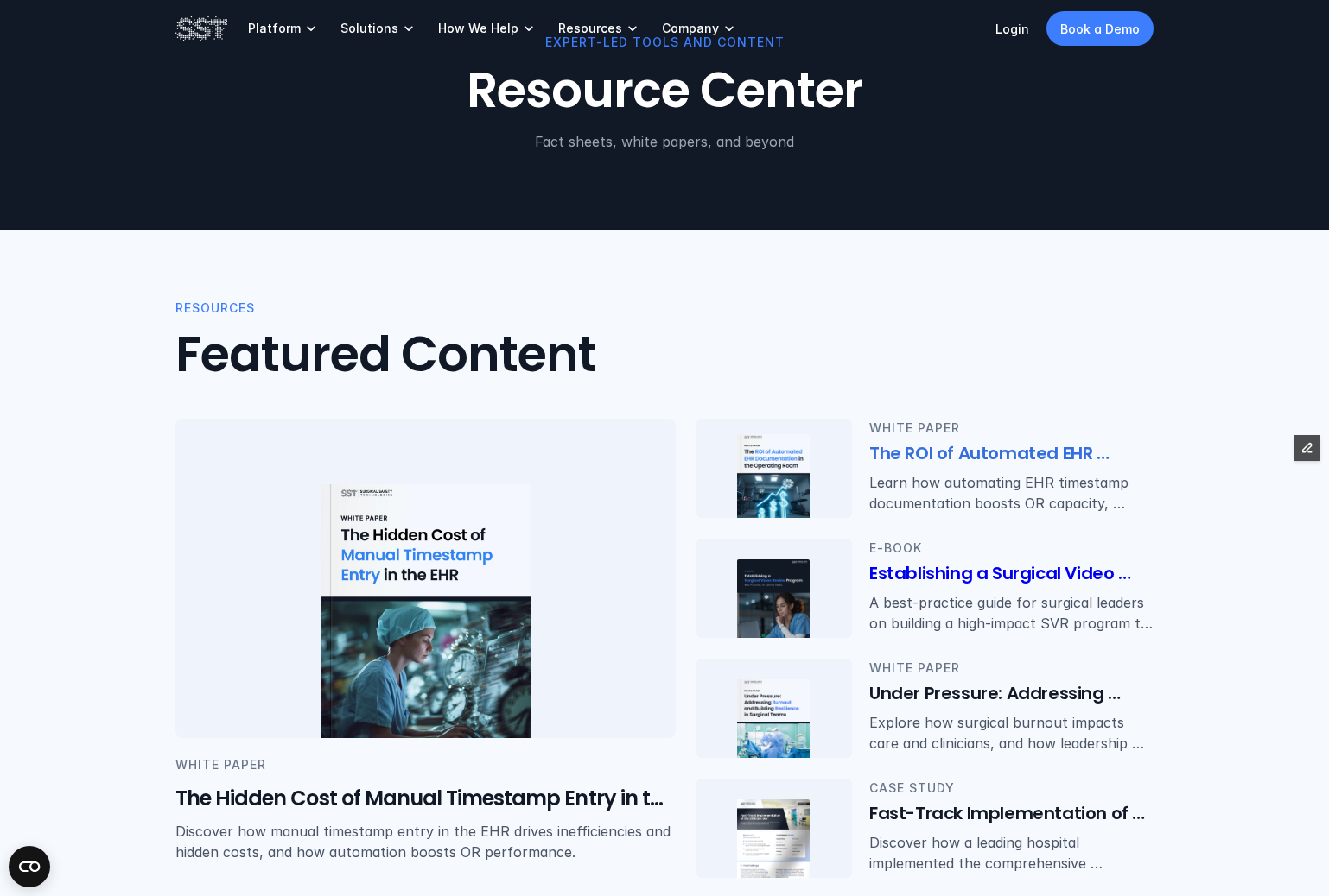
scroll to position [277, 0]
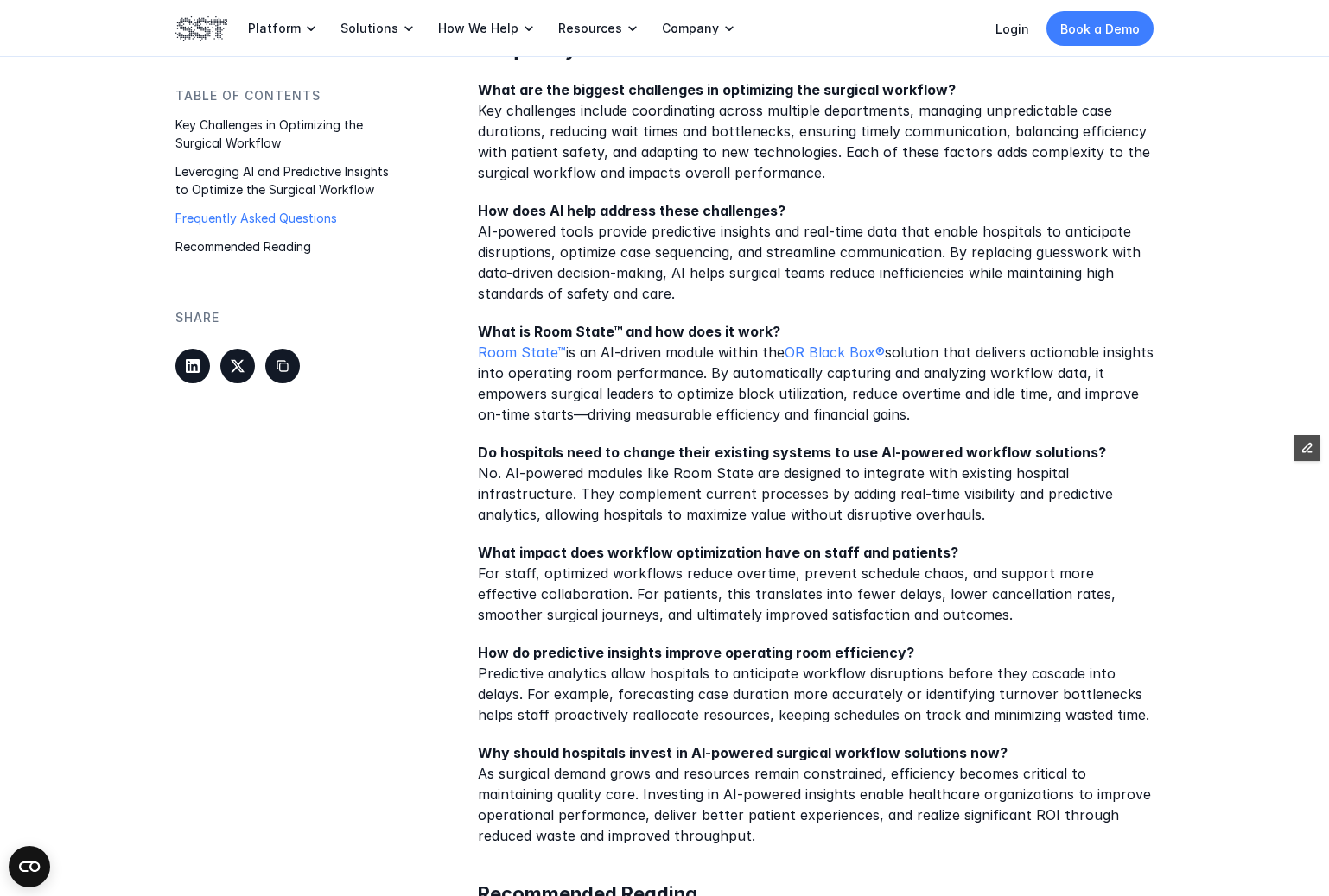
scroll to position [2504, 0]
